Goal: Transaction & Acquisition: Purchase product/service

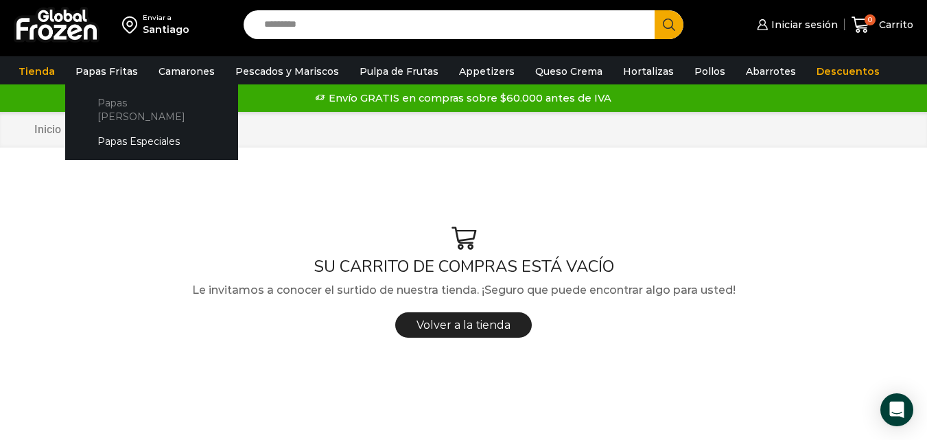
click at [127, 97] on link "Papas [PERSON_NAME]" at bounding box center [151, 109] width 145 height 39
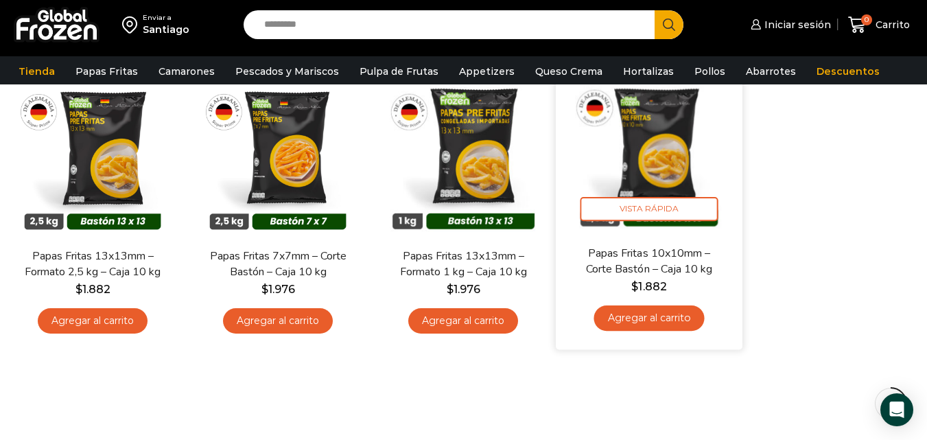
click at [672, 272] on link "Papas Fritas 10x10mm – Corte Bastón – Caja 10 kg" at bounding box center [649, 261] width 150 height 32
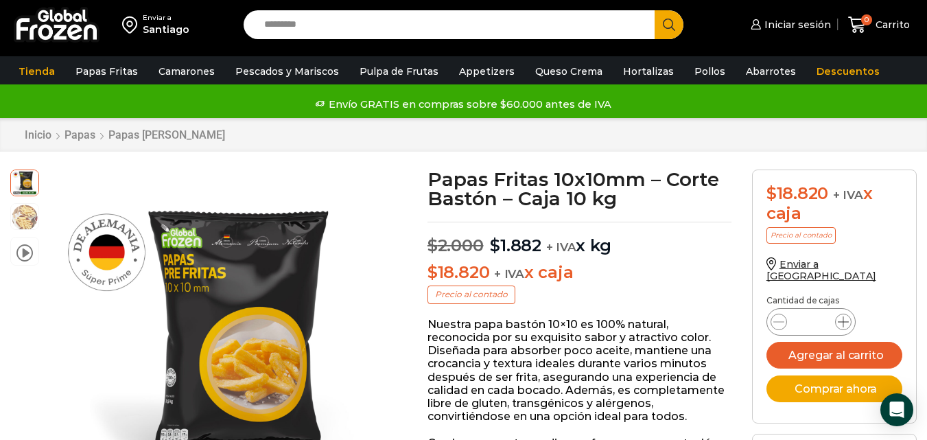
click at [844, 313] on span at bounding box center [843, 321] width 16 height 16
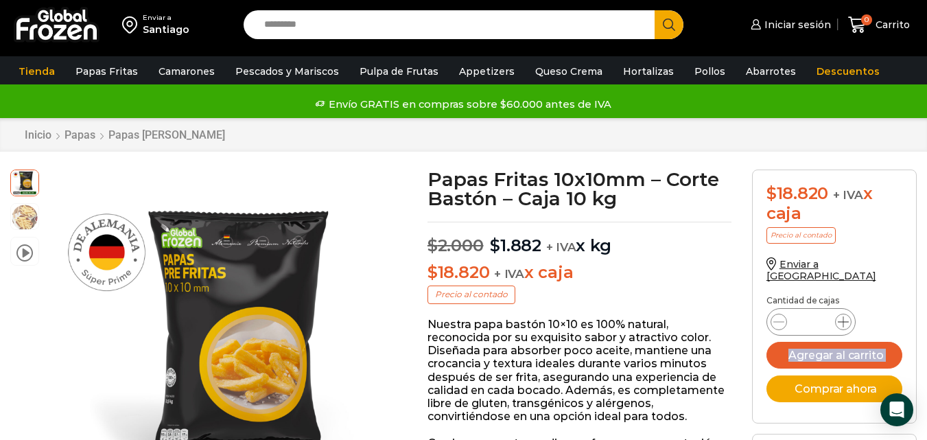
click at [844, 313] on span at bounding box center [843, 321] width 16 height 16
type input "**"
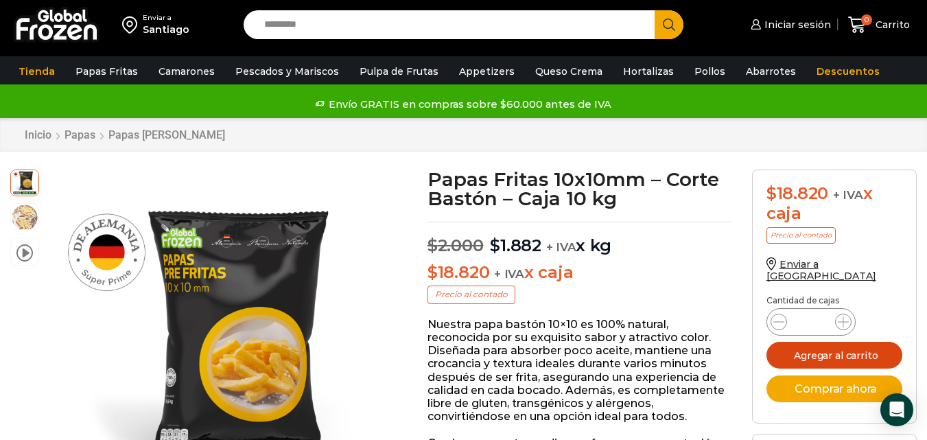
click at [821, 342] on button "Agregar al carrito" at bounding box center [834, 355] width 136 height 27
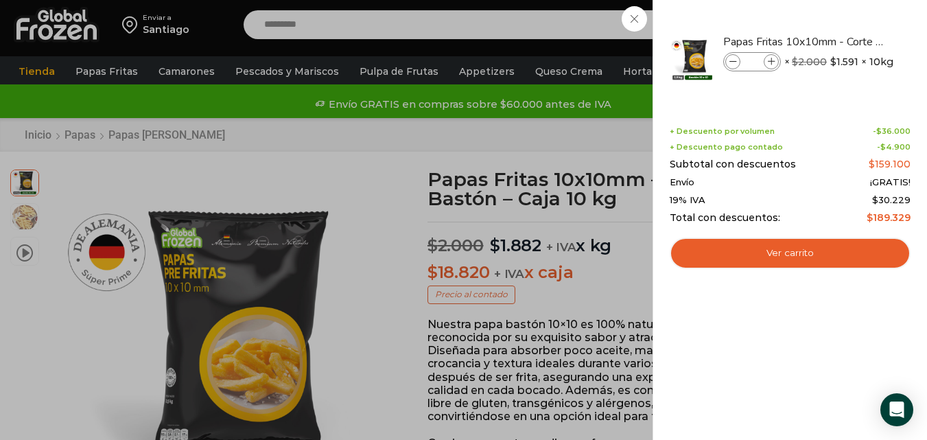
click at [911, 308] on div "10 Shopping Cart Papas Fritas 10x10mm - Corte Bastón - Caja 10 kg Papas Fritas …" at bounding box center [789, 220] width 274 height 440
click at [844, 41] on div "10 Carrito 10 10 Shopping Cart" at bounding box center [878, 25] width 69 height 32
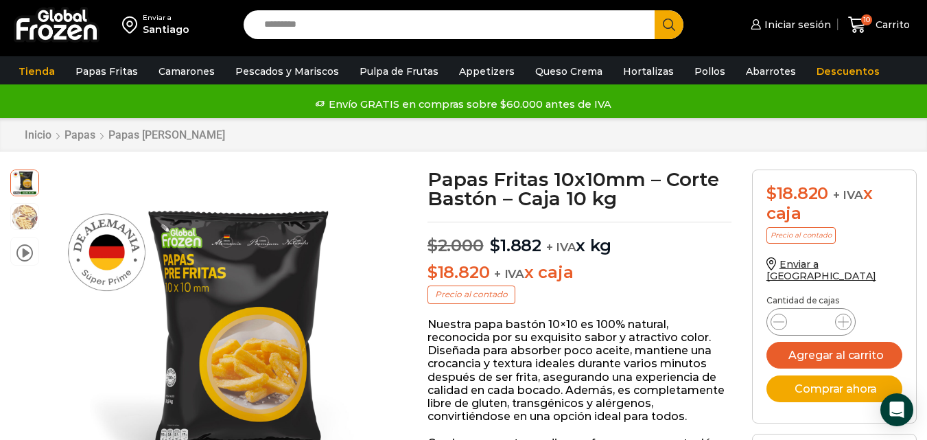
click at [306, 27] on input "Search input" at bounding box center [452, 24] width 390 height 29
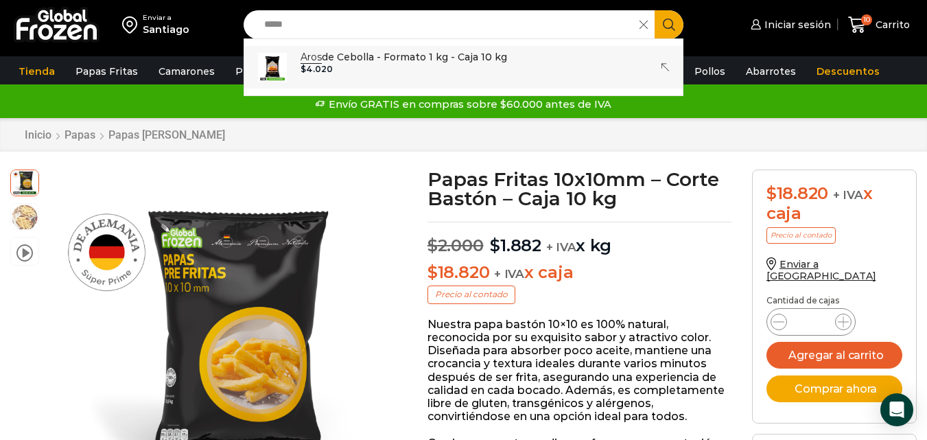
click at [392, 62] on p "Aros de Cebolla - Formato 1 kg - Caja 10 kg" at bounding box center [403, 56] width 206 height 15
type input "**********"
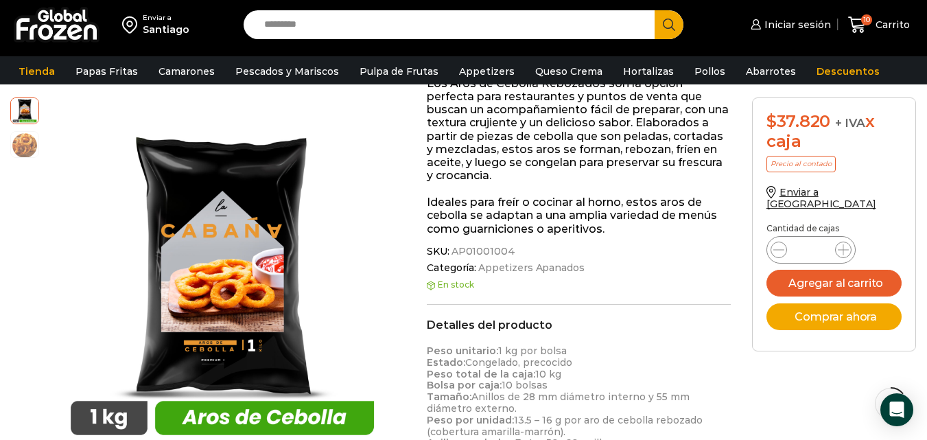
scroll to position [275, 0]
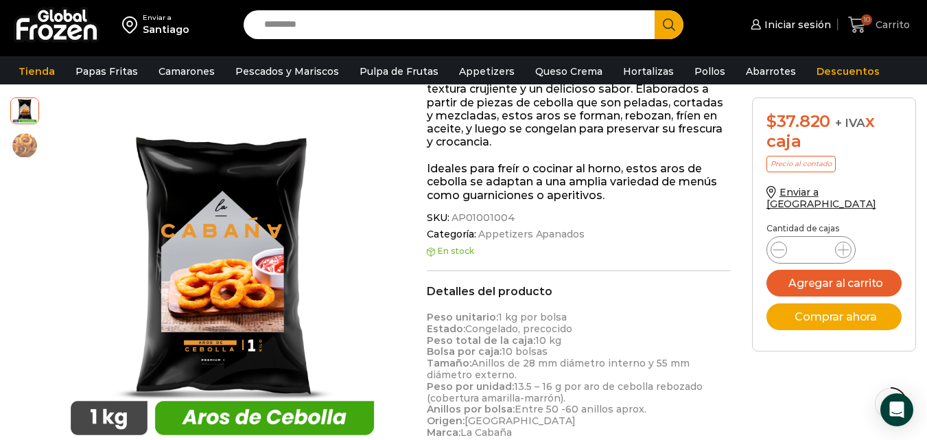
click at [861, 28] on icon at bounding box center [857, 24] width 18 height 16
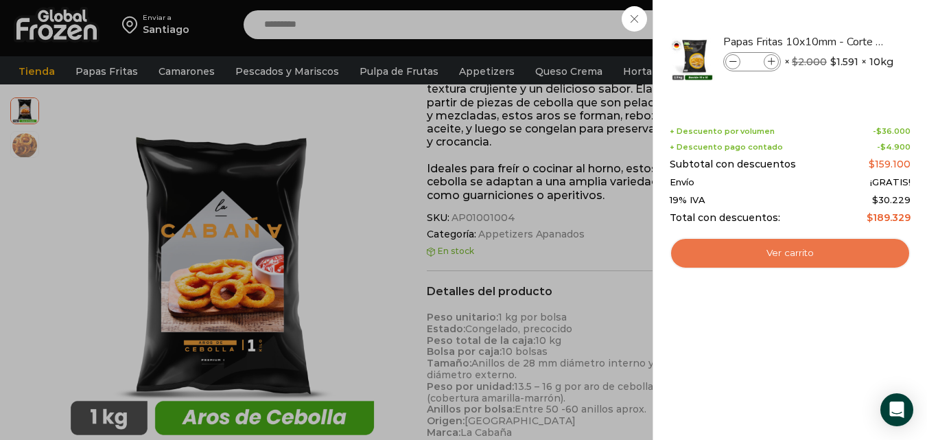
click at [781, 259] on link "Ver carrito" at bounding box center [790, 253] width 241 height 32
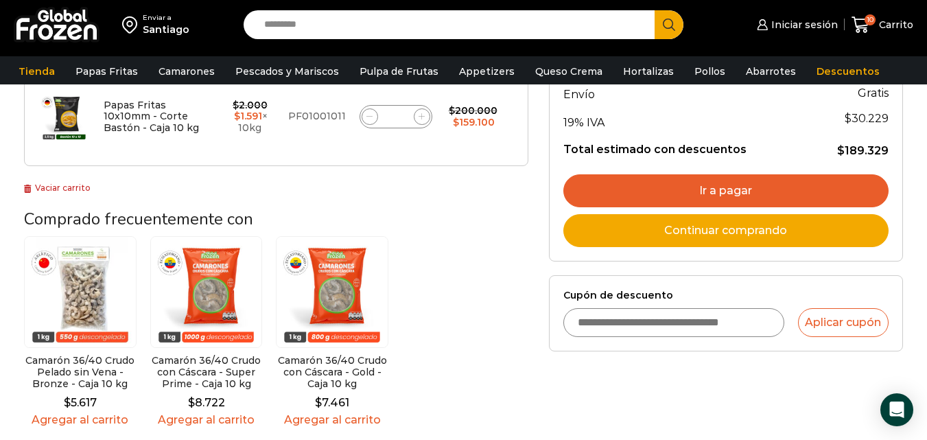
scroll to position [274, 0]
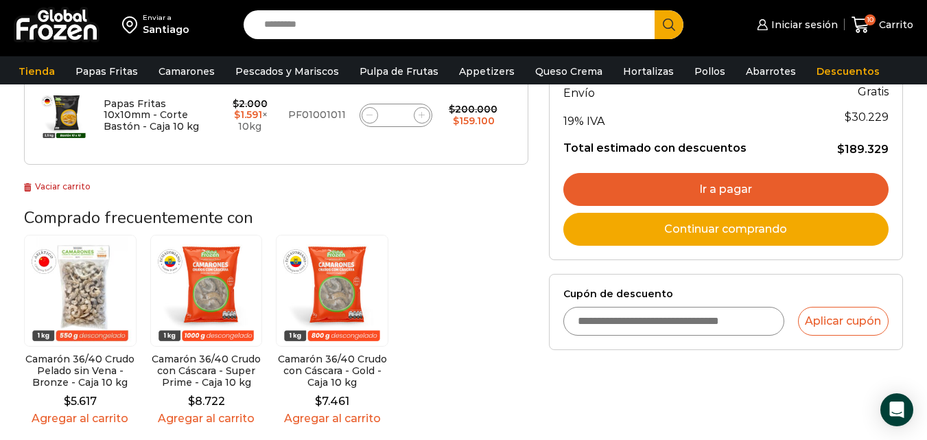
click at [672, 181] on link "Ir a pagar" at bounding box center [725, 189] width 325 height 33
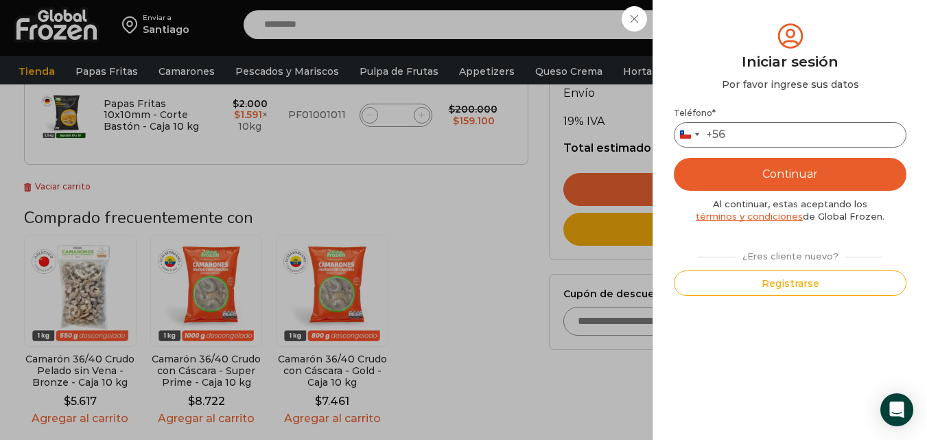
click at [762, 130] on input "Teléfono *" at bounding box center [790, 134] width 233 height 25
type input "*********"
click at [720, 179] on button "Continuar" at bounding box center [790, 174] width 233 height 33
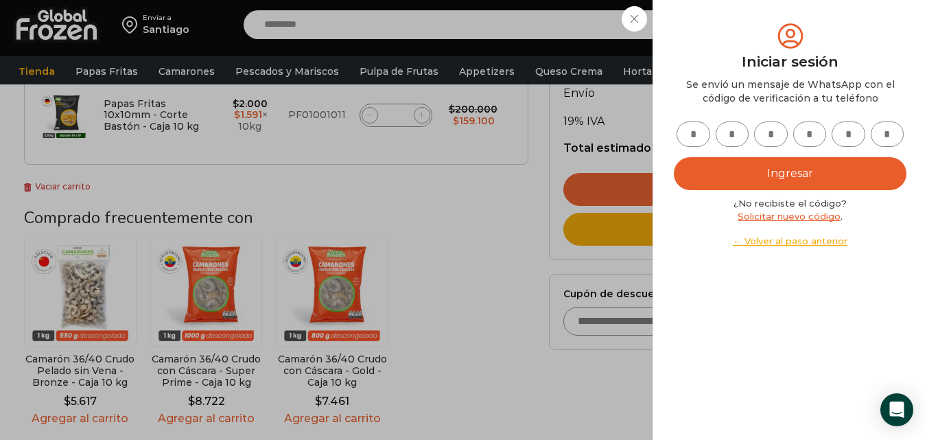
click at [700, 126] on input "text" at bounding box center [693, 133] width 34 height 25
type input "*"
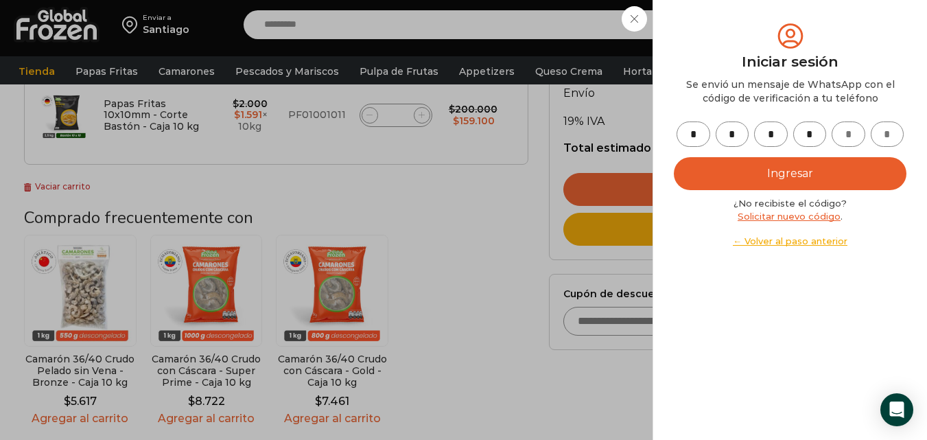
type input "*"
click at [737, 169] on button "Ingresar" at bounding box center [790, 173] width 233 height 33
click at [737, 171] on button "Ingresar" at bounding box center [790, 173] width 233 height 33
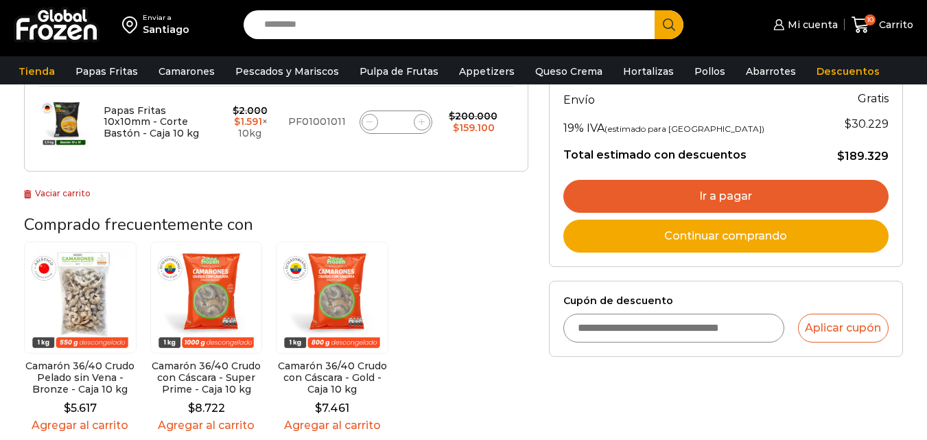
scroll to position [274, 0]
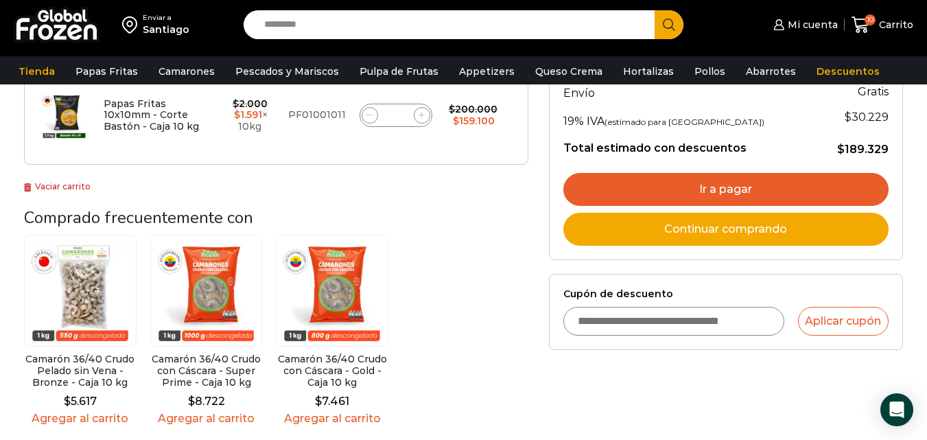
click at [709, 199] on link "Ir a pagar" at bounding box center [725, 189] width 325 height 33
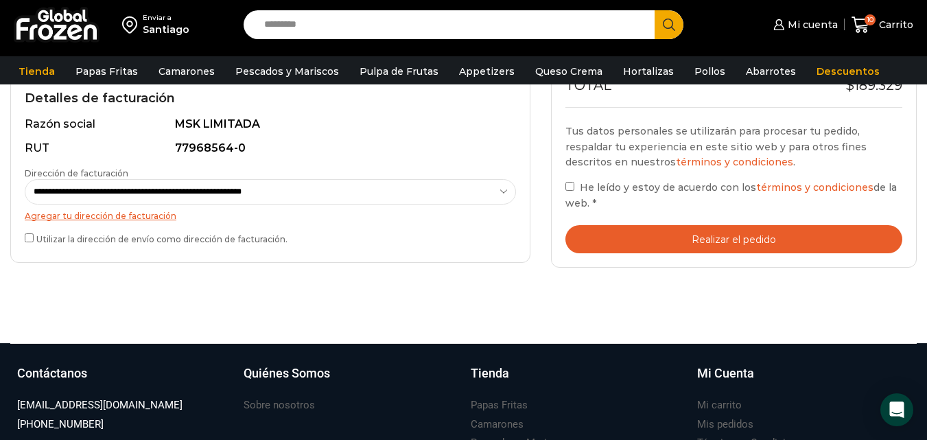
scroll to position [412, 0]
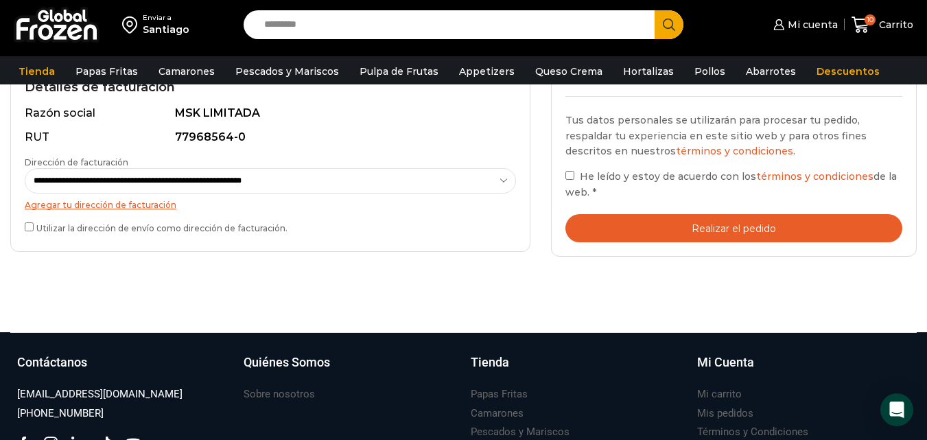
click at [596, 174] on span "He leído y estoy de acuerdo con los términos y condiciones de la web." at bounding box center [730, 183] width 331 height 27
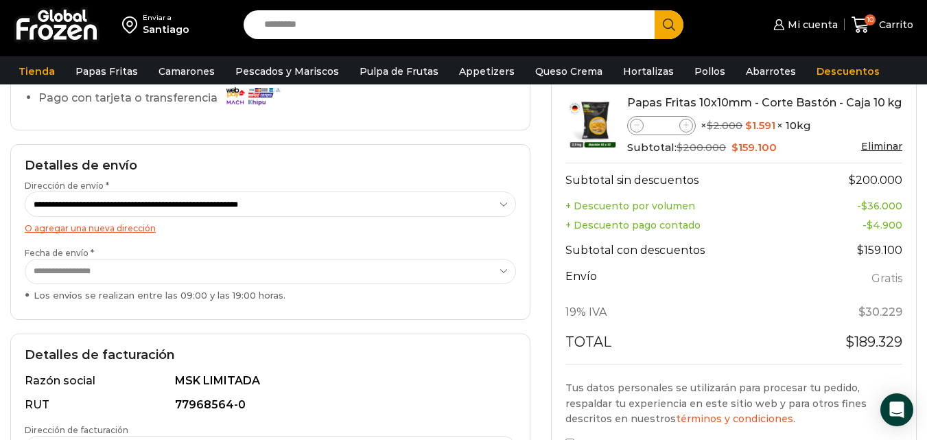
scroll to position [274, 0]
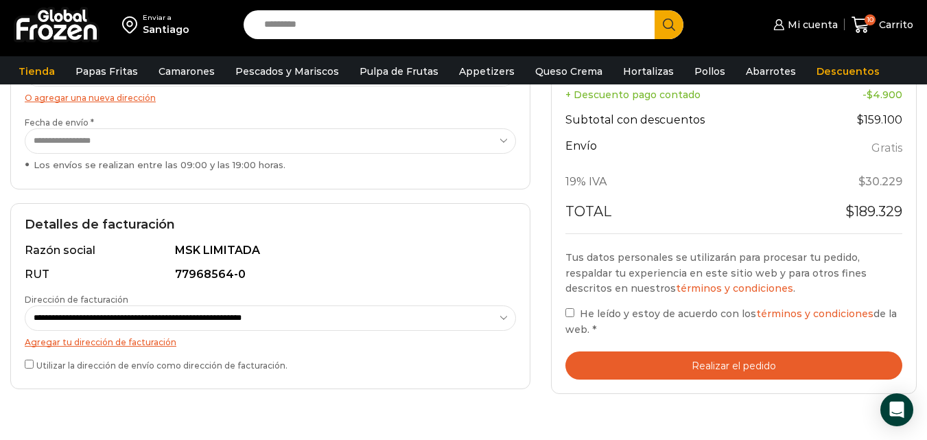
click at [632, 345] on div "Tus datos personales se utilizarán para procesar tu pedido, respaldar tu experi…" at bounding box center [733, 315] width 337 height 130
click at [630, 357] on button "Realizar el pedido" at bounding box center [733, 365] width 337 height 28
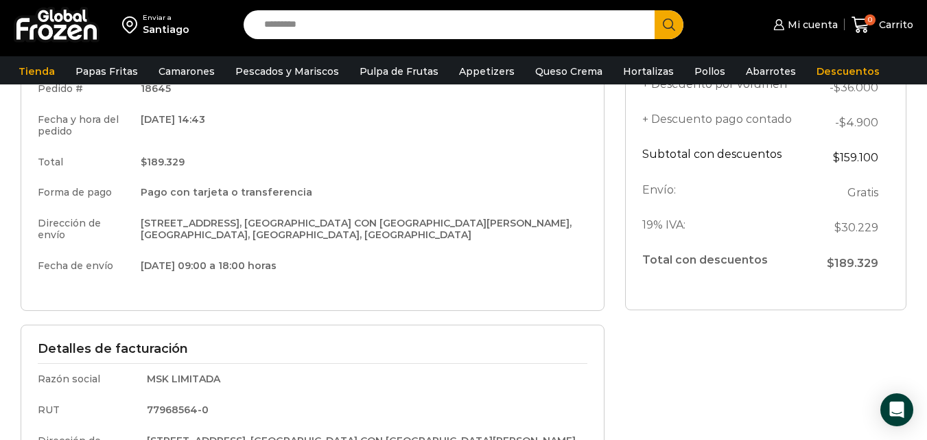
scroll to position [206, 0]
